Goal: Task Accomplishment & Management: Complete application form

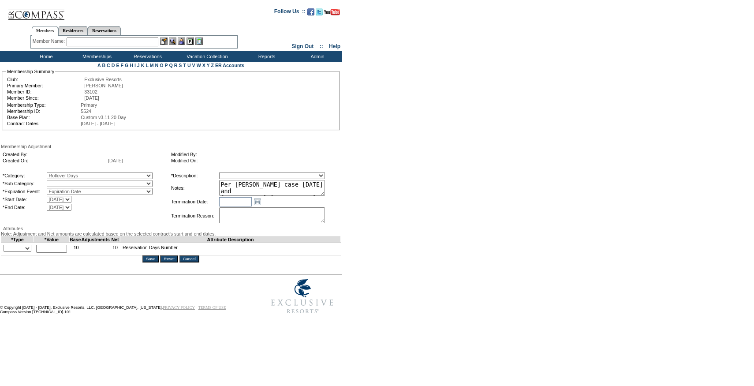
click at [75, 187] on select "Rollover Days" at bounding box center [100, 183] width 106 height 7
select select "782"
click at [65, 182] on select "Rollover Days" at bounding box center [100, 183] width 106 height 7
click at [248, 178] on select "Membership/Transfer Fee Adjustment Membership Fee Adjustment Add-On Fee Adjustm…" at bounding box center [272, 175] width 106 height 7
select select "275"
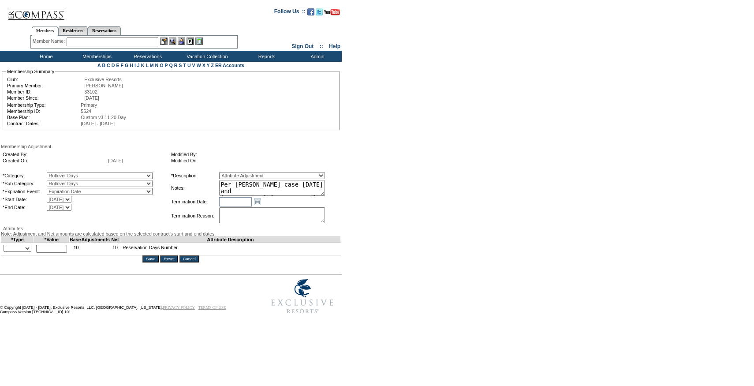
click at [235, 173] on select "Membership/Transfer Fee Adjustment Membership Fee Adjustment Add-On Fee Adjustm…" at bounding box center [272, 175] width 106 height 7
click at [26, 252] on select "+ - Override" at bounding box center [18, 248] width 28 height 7
select select "1"
click at [6, 252] on select "+ - Override" at bounding box center [18, 248] width 28 height 7
click at [52, 253] on input "text" at bounding box center [51, 249] width 31 height 8
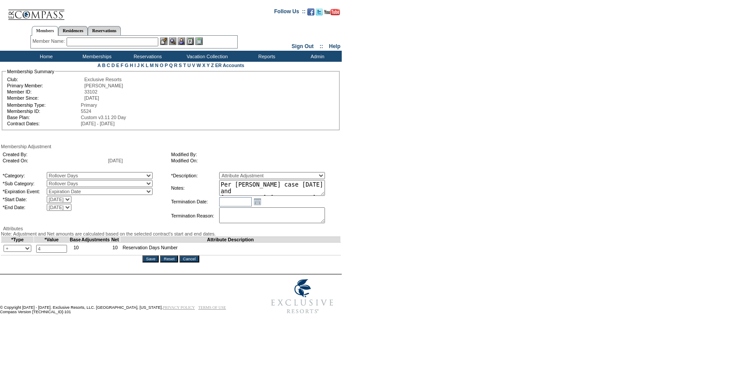
type input "4"
click at [152, 262] on input "Save" at bounding box center [150, 258] width 16 height 7
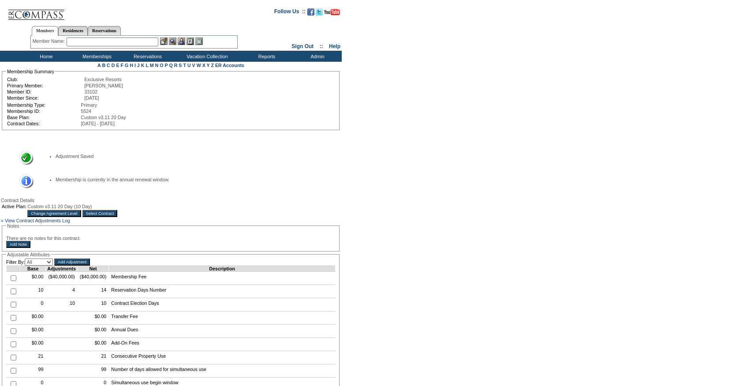
click at [117, 209] on td "Custom v3.11 20 Day (10 Day)" at bounding box center [72, 206] width 90 height 5
click at [118, 216] on input "Select Contract" at bounding box center [99, 213] width 35 height 7
